Goal: Check status: Check status

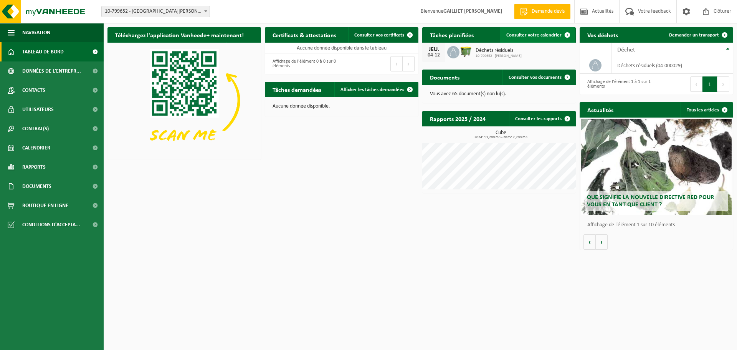
click at [541, 33] on span "Consulter votre calendrier" at bounding box center [533, 35] width 55 height 5
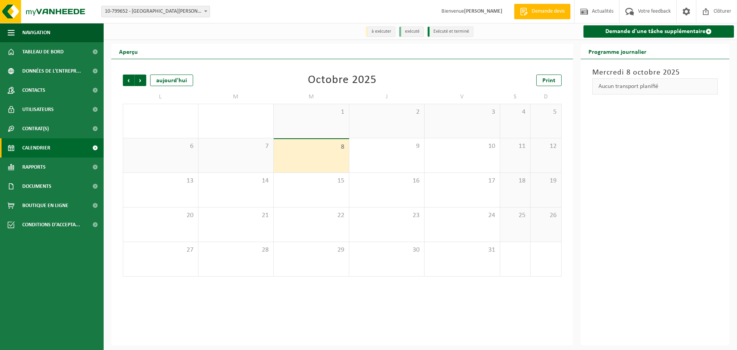
click at [332, 154] on div "8" at bounding box center [311, 155] width 75 height 33
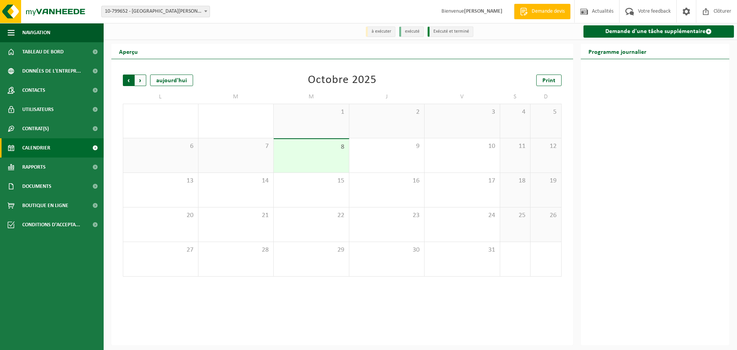
click at [139, 84] on span "Suivant" at bounding box center [141, 80] width 12 height 12
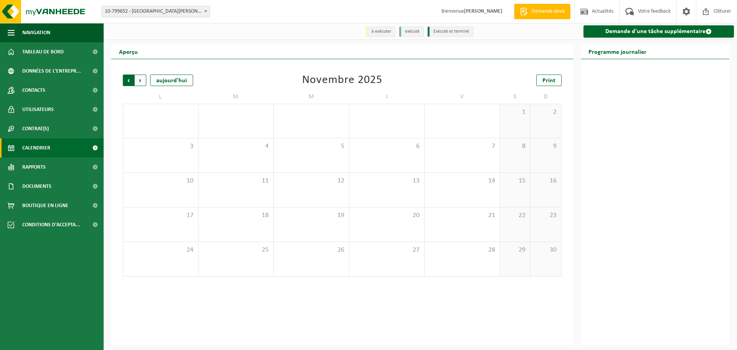
click at [140, 84] on span "Suivant" at bounding box center [141, 80] width 12 height 12
click at [129, 82] on span "Précédent" at bounding box center [129, 80] width 12 height 12
click at [405, 123] on div "4" at bounding box center [386, 121] width 75 height 34
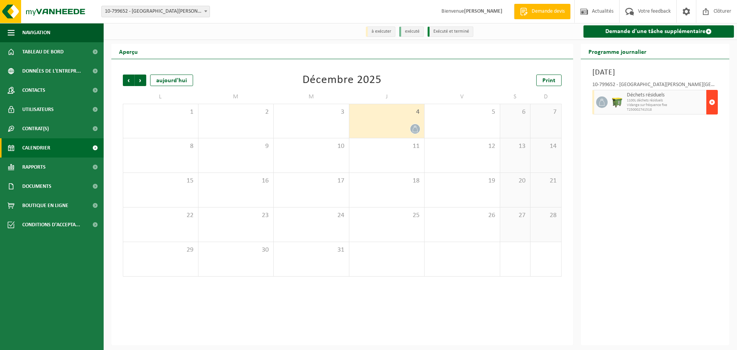
click at [711, 104] on span "button" at bounding box center [712, 101] width 6 height 15
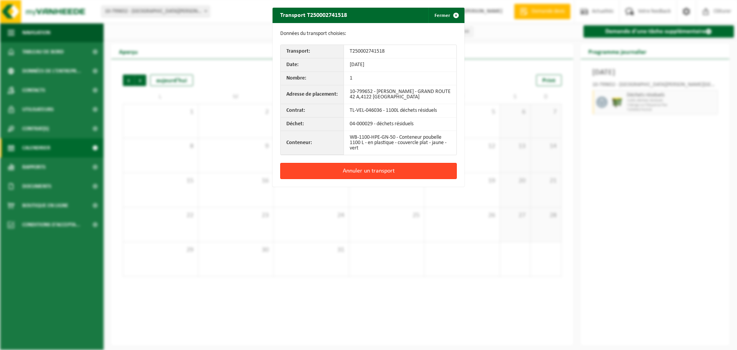
click at [389, 169] on button "Annuler un transport" at bounding box center [368, 171] width 177 height 16
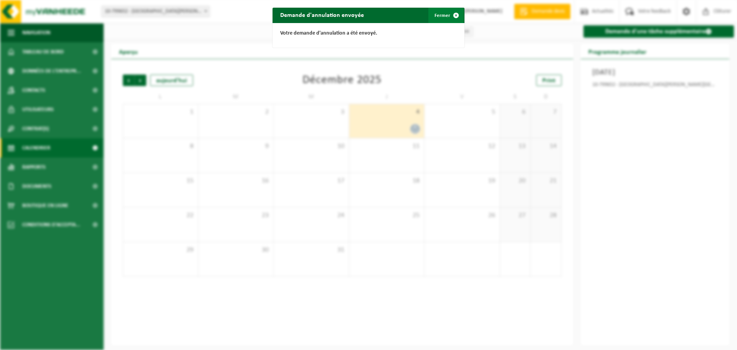
click at [454, 15] on span "button" at bounding box center [455, 15] width 15 height 15
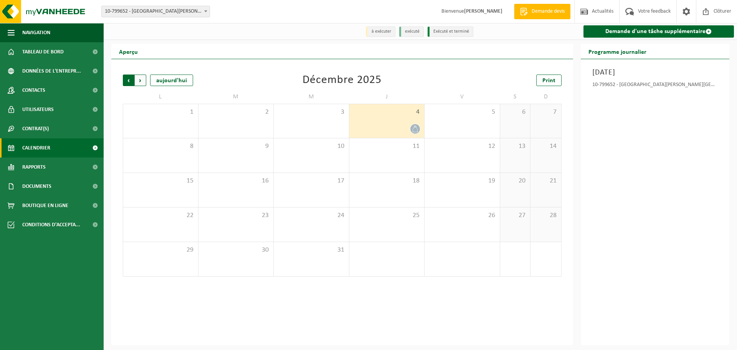
click at [140, 82] on span "Suivant" at bounding box center [141, 80] width 12 height 12
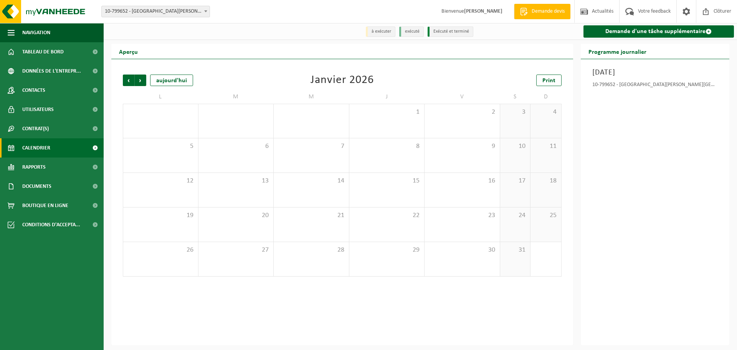
click at [140, 82] on span "Suivant" at bounding box center [141, 80] width 12 height 12
click at [133, 81] on span "Précédent" at bounding box center [129, 80] width 12 height 12
click at [131, 81] on span "Précédent" at bounding box center [129, 80] width 12 height 12
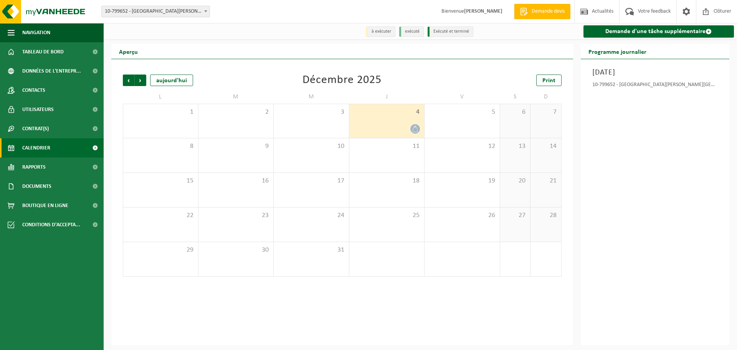
click at [131, 81] on span "Précédent" at bounding box center [129, 80] width 12 height 12
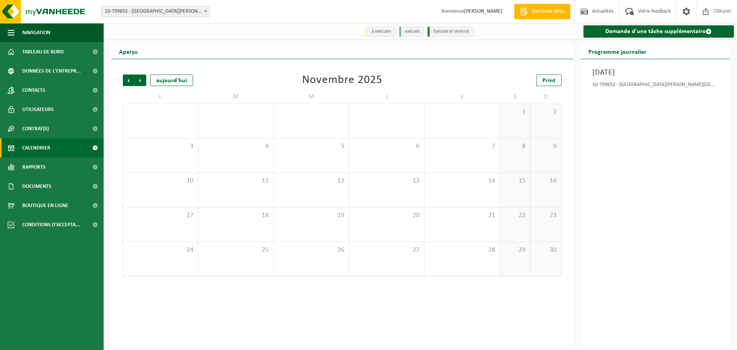
click at [131, 81] on span "Précédent" at bounding box center [129, 80] width 12 height 12
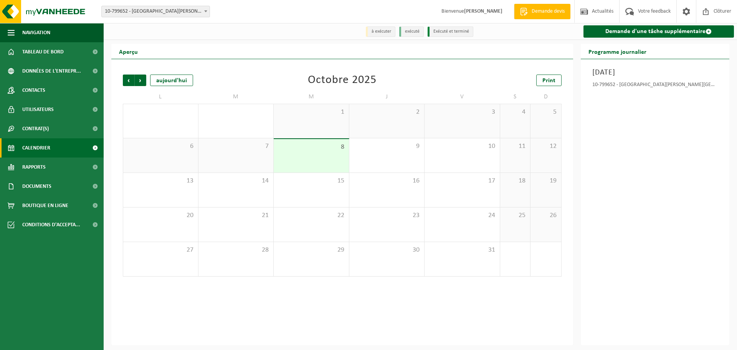
click at [131, 81] on span "Précédent" at bounding box center [129, 80] width 12 height 12
click at [409, 129] on div "1" at bounding box center [387, 129] width 68 height 10
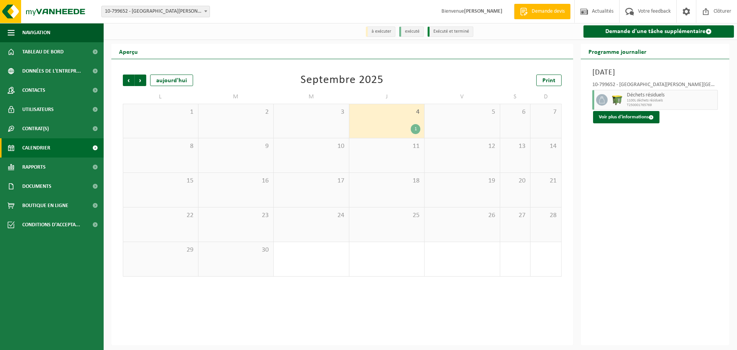
drag, startPoint x: 506, startPoint y: 28, endPoint x: 502, endPoint y: 31, distance: 5.2
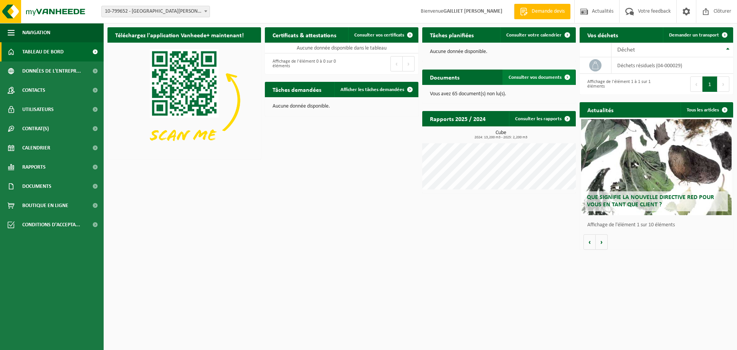
click at [548, 75] on span "Consulter vos documents" at bounding box center [534, 77] width 53 height 5
